Goal: Task Accomplishment & Management: Use online tool/utility

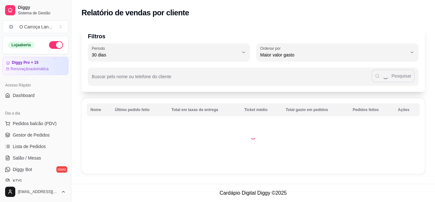
select select "30"
select select "HIGHEST_TOTAL_SPENT_WITH_ORDERS"
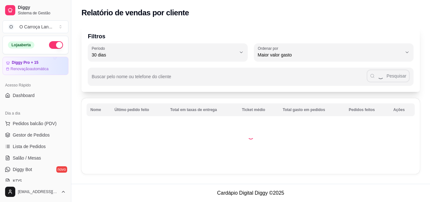
select select "ALL"
select select "0"
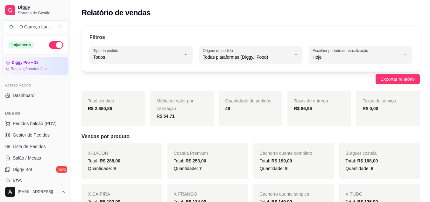
click at [50, 38] on div "Loja aberta" at bounding box center [35, 45] width 65 height 18
click at [49, 45] on button "button" at bounding box center [56, 45] width 14 height 8
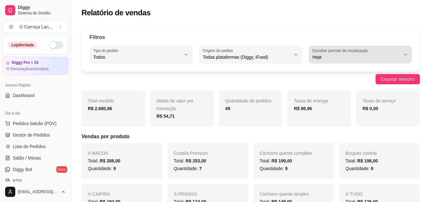
click at [346, 55] on span "Hoje" at bounding box center [357, 57] width 88 height 6
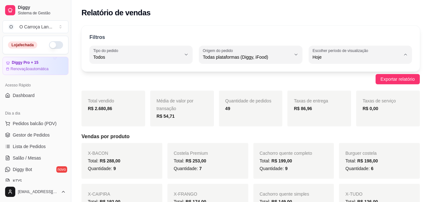
click at [325, 81] on span "Ontem" at bounding box center [357, 83] width 83 height 6
type input "1"
select select "1"
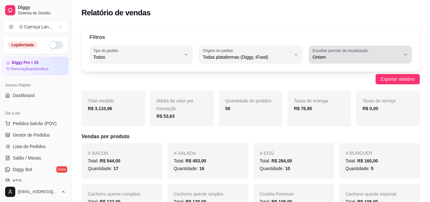
click at [332, 54] on span "Ontem" at bounding box center [357, 57] width 88 height 6
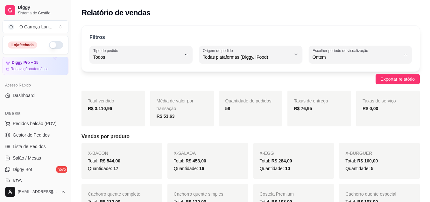
click at [321, 74] on span "Hoje" at bounding box center [357, 72] width 83 height 6
type input "0"
select select "0"
click at [15, 132] on span "Gestor de Pedidos" at bounding box center [31, 135] width 37 height 6
